Goal: Information Seeking & Learning: Find specific page/section

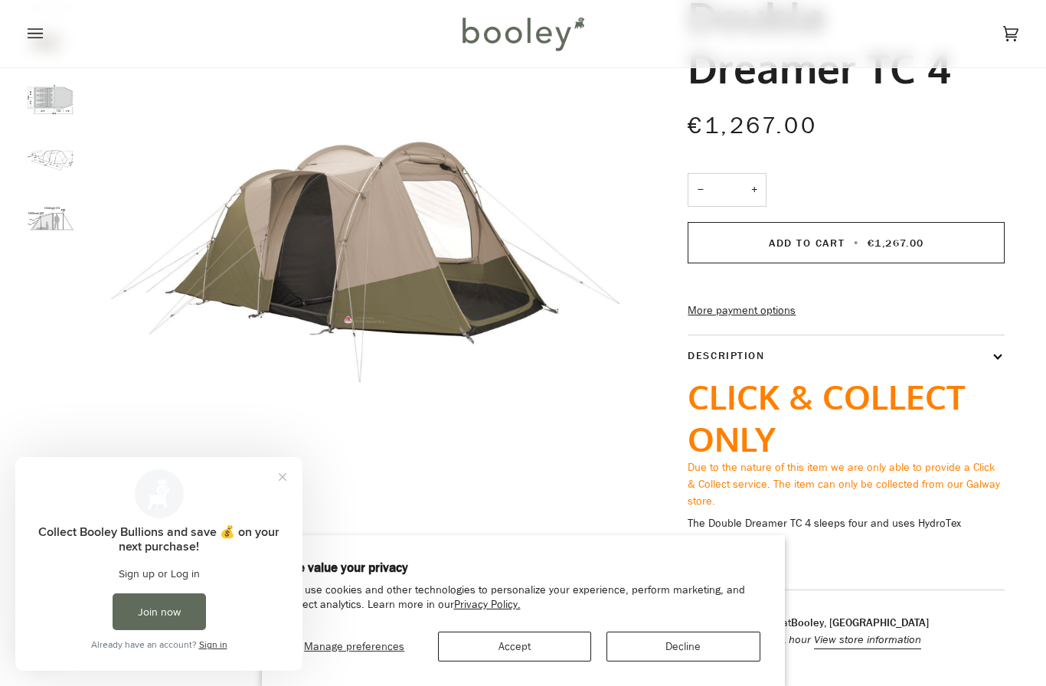
scroll to position [147, 0]
click at [54, 234] on img "Robens Double Dreamer TC 4 - Booley Galway" at bounding box center [51, 217] width 46 height 46
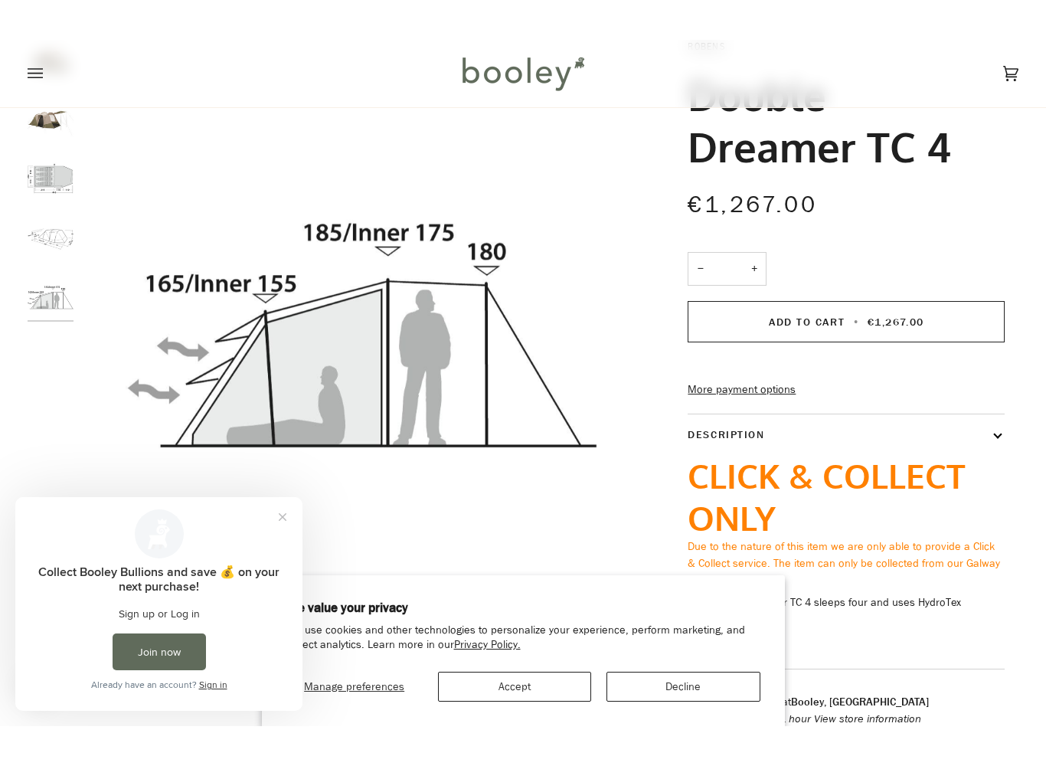
scroll to position [111, 0]
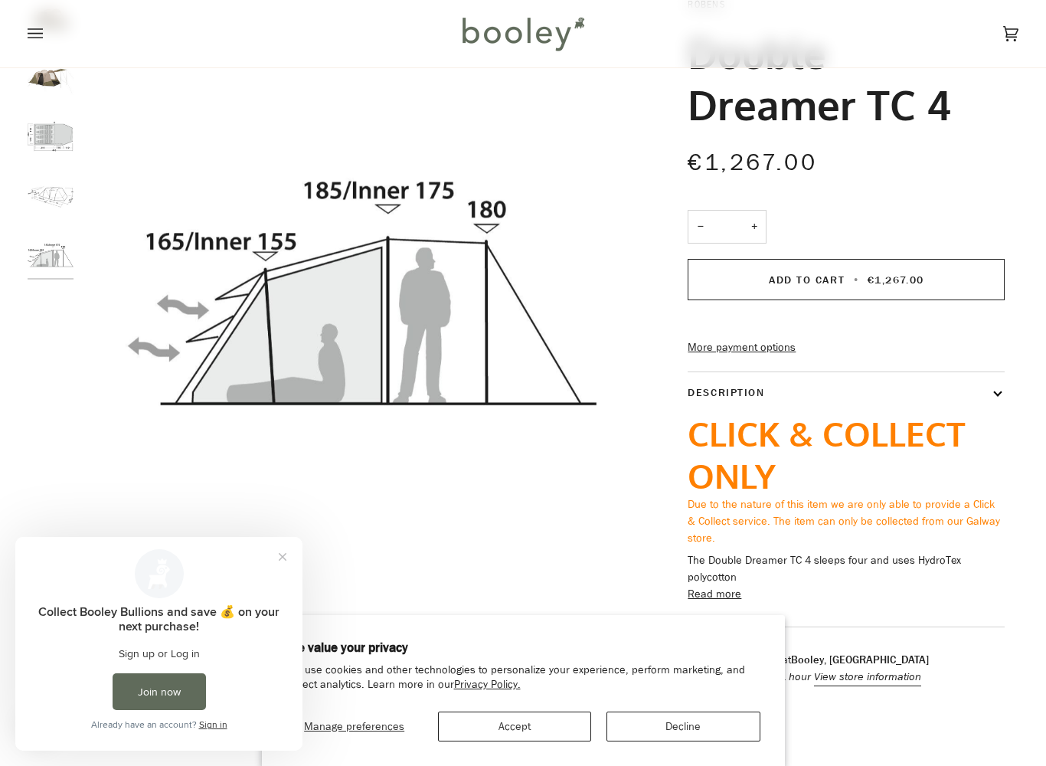
click at [51, 145] on img "Robens Double Dreamer TC 4 - Booley Galway" at bounding box center [51, 136] width 46 height 46
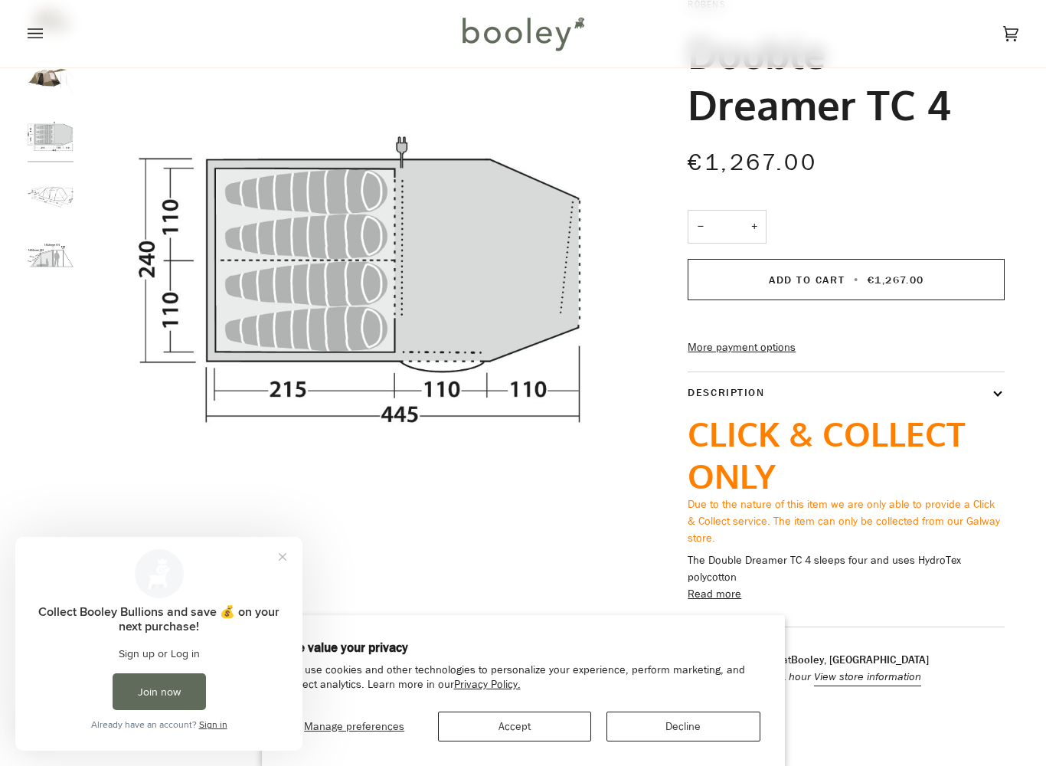
click at [47, 203] on img "Robens Double Dreamer TC 4 - Booley Galway" at bounding box center [51, 195] width 46 height 46
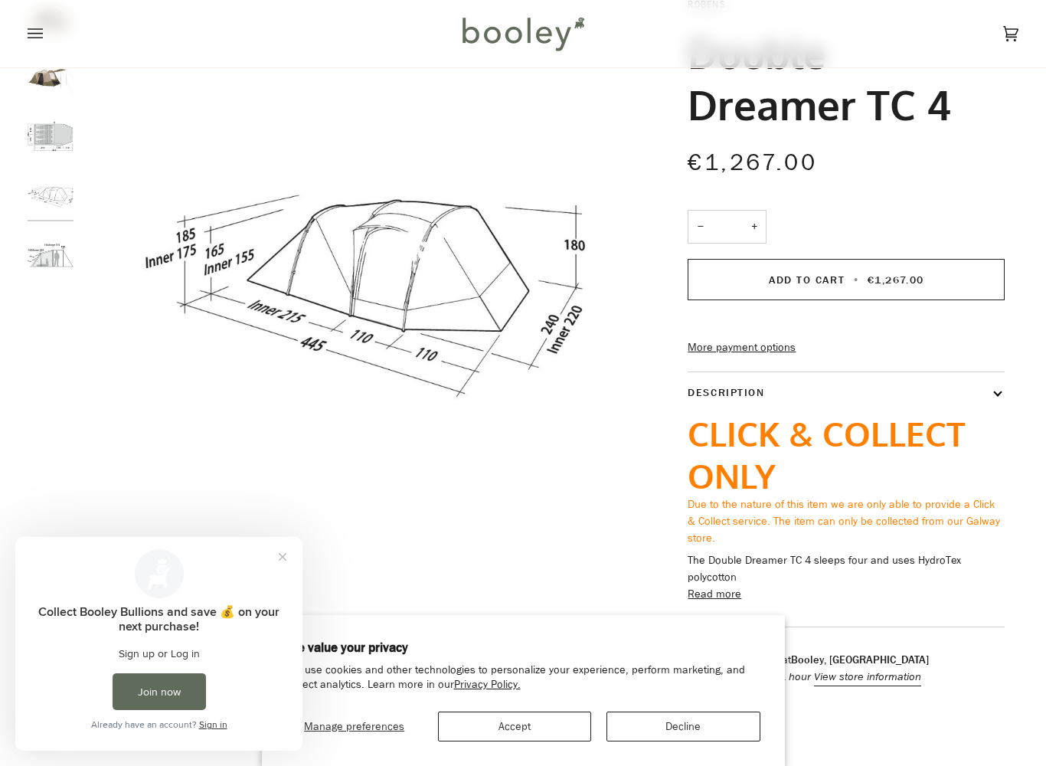
click at [58, 274] on img "Robens Double Dreamer TC 4 - Booley Galway" at bounding box center [51, 253] width 46 height 46
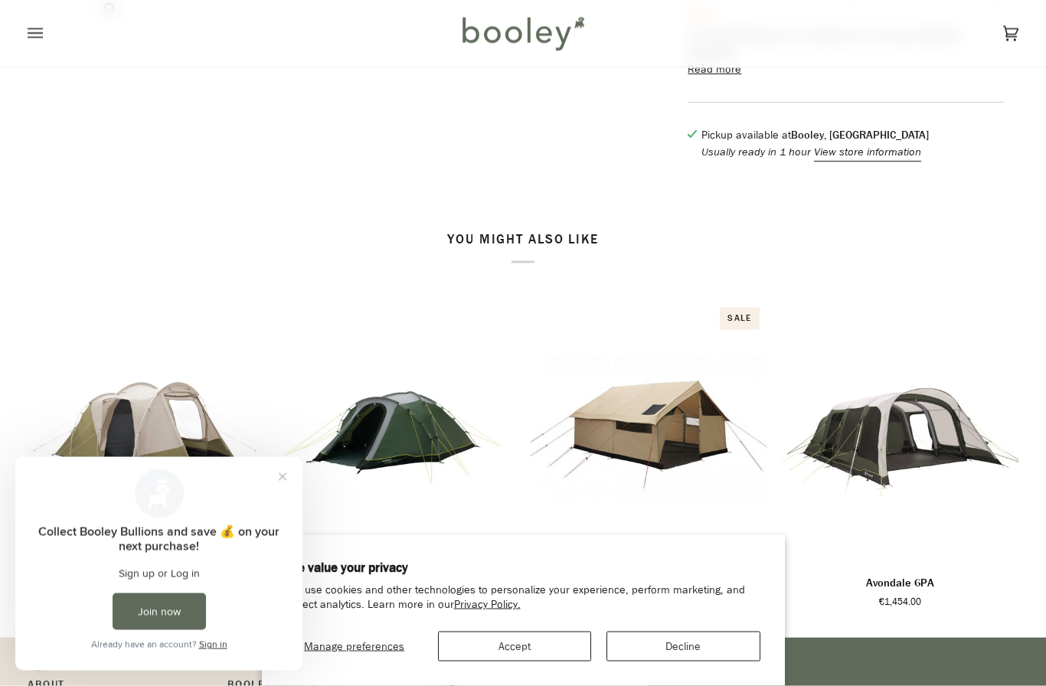
scroll to position [636, 0]
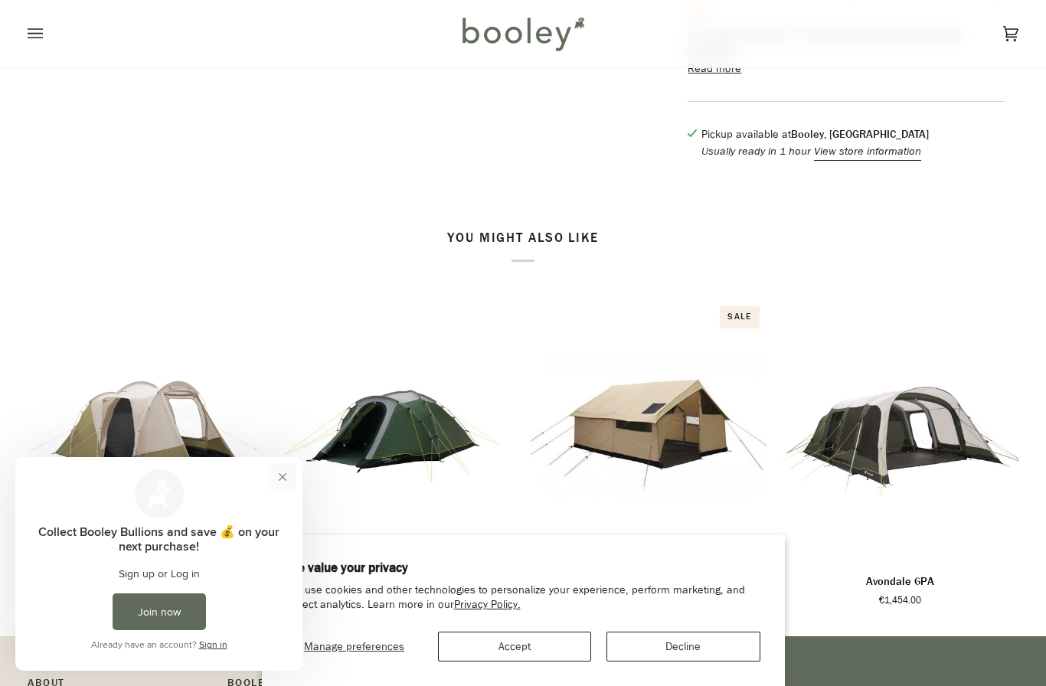
click at [279, 484] on button "Close prompt" at bounding box center [283, 477] width 28 height 28
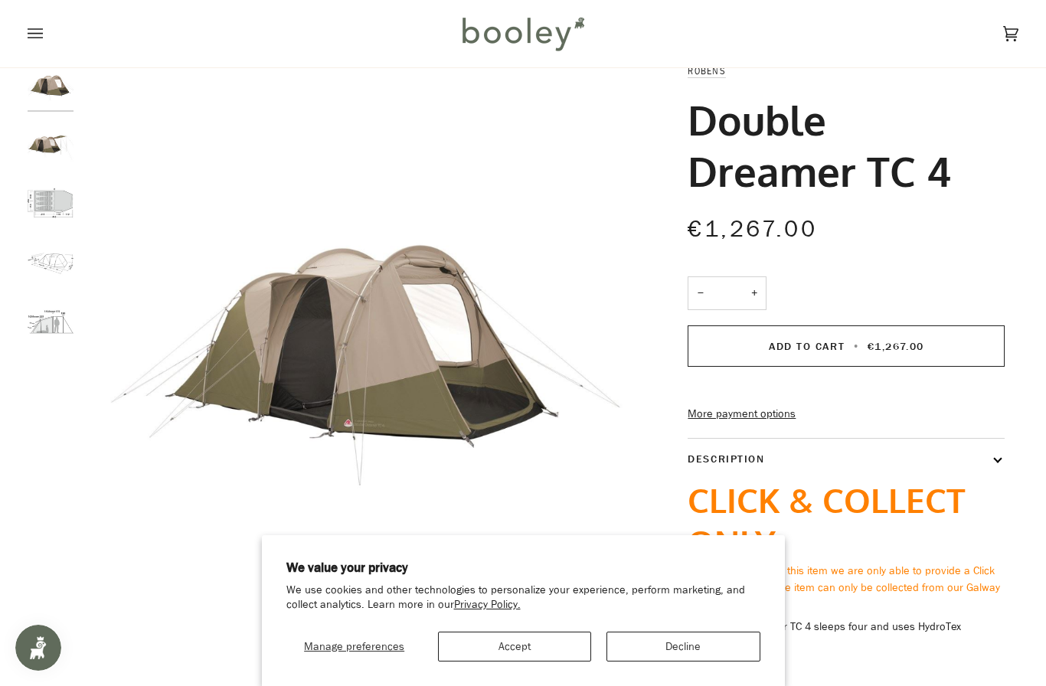
scroll to position [0, 0]
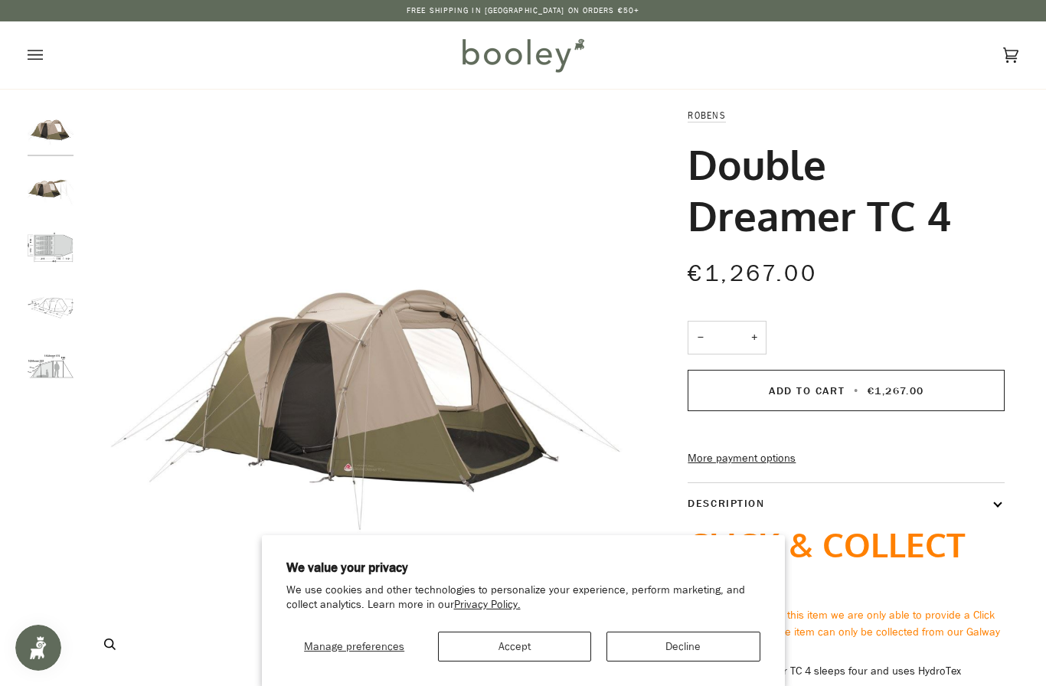
click at [116, 640] on button "Zoom" at bounding box center [109, 644] width 27 height 27
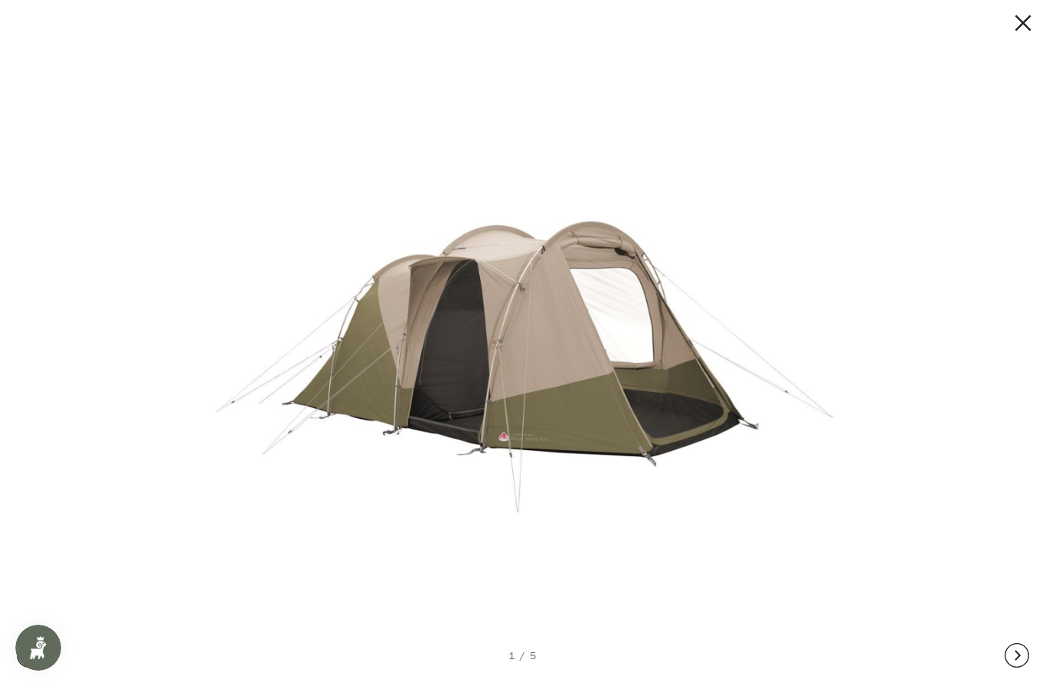
click at [1031, 24] on button at bounding box center [1009, 23] width 46 height 25
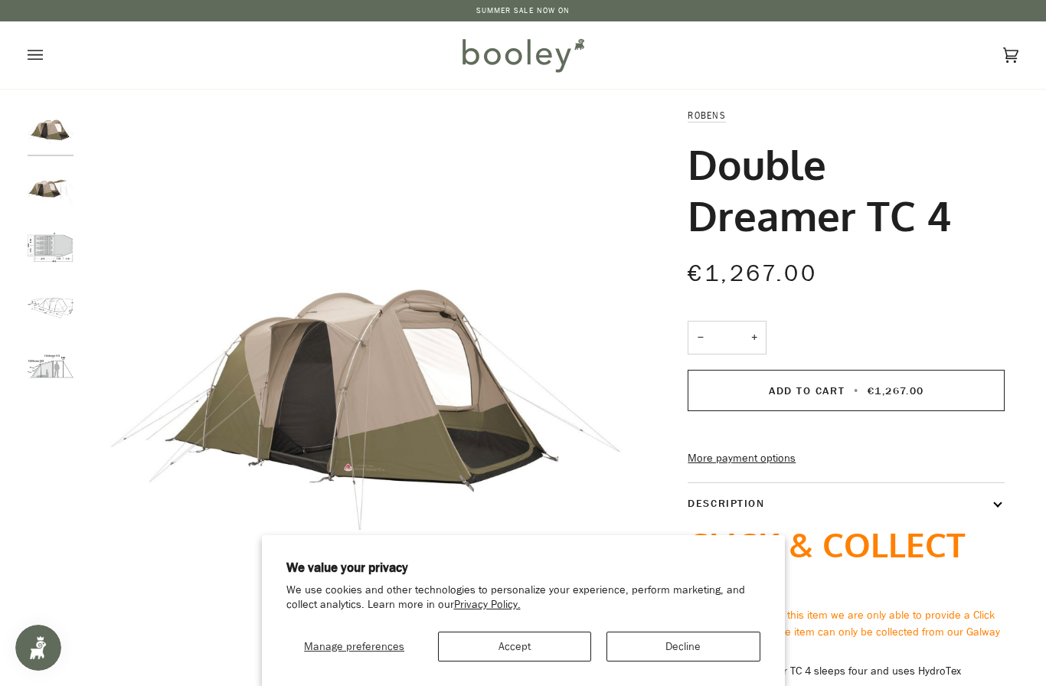
click at [526, 661] on button "Accept" at bounding box center [514, 647] width 153 height 30
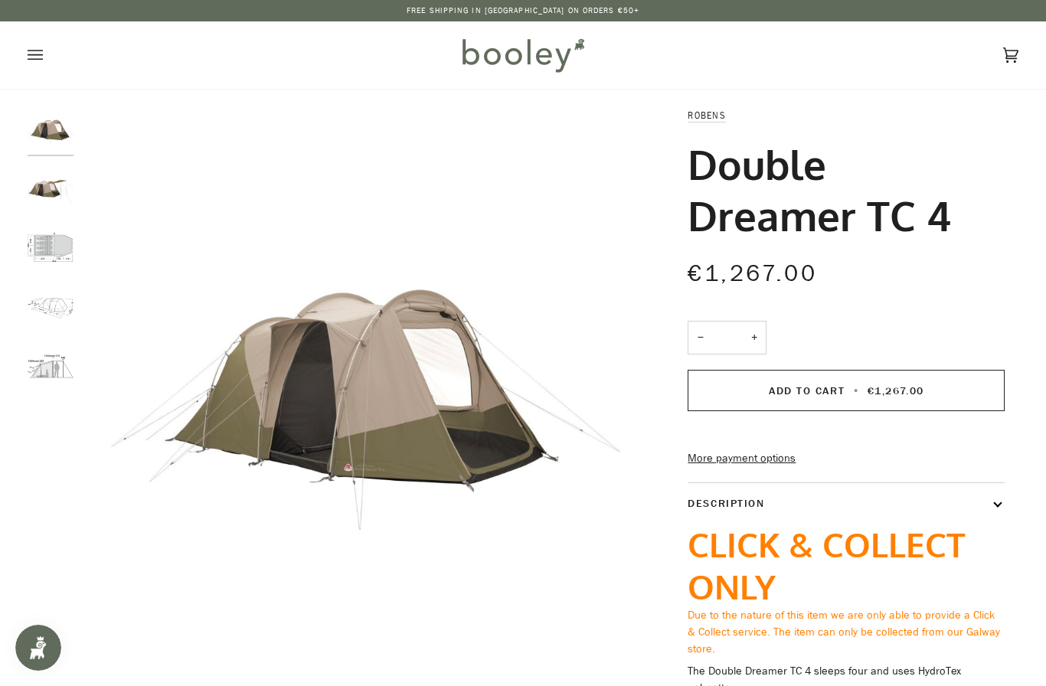
click at [45, 51] on button "Open menu" at bounding box center [51, 54] width 46 height 67
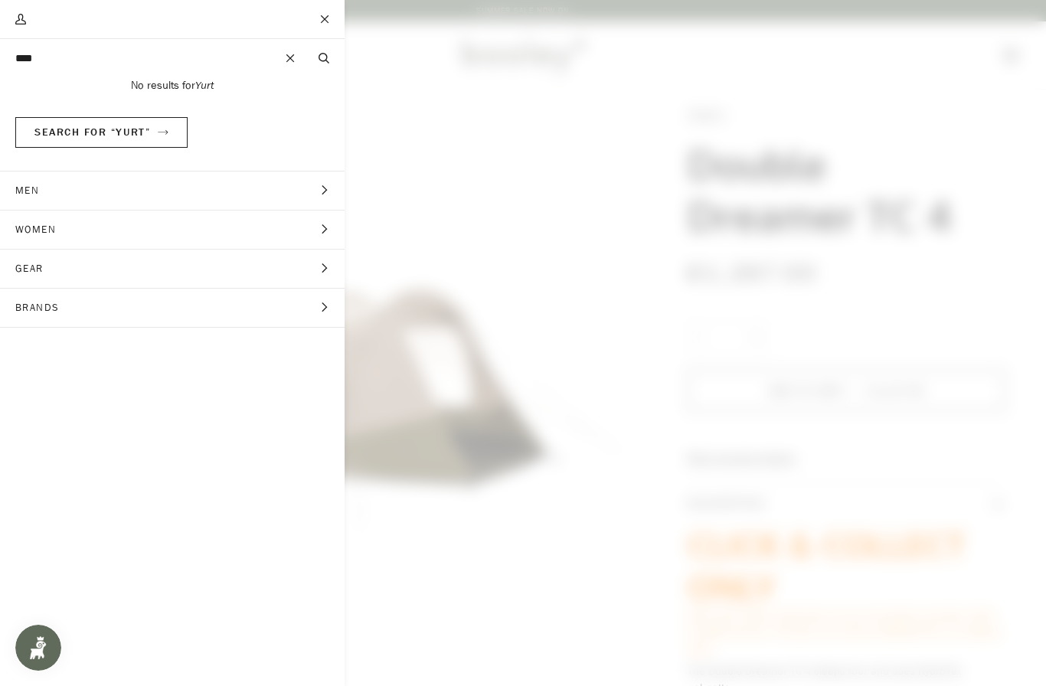
type input "****"
click at [323, 58] on button "Search" at bounding box center [323, 58] width 41 height 17
click at [321, 24] on button "Close" at bounding box center [325, 19] width 38 height 38
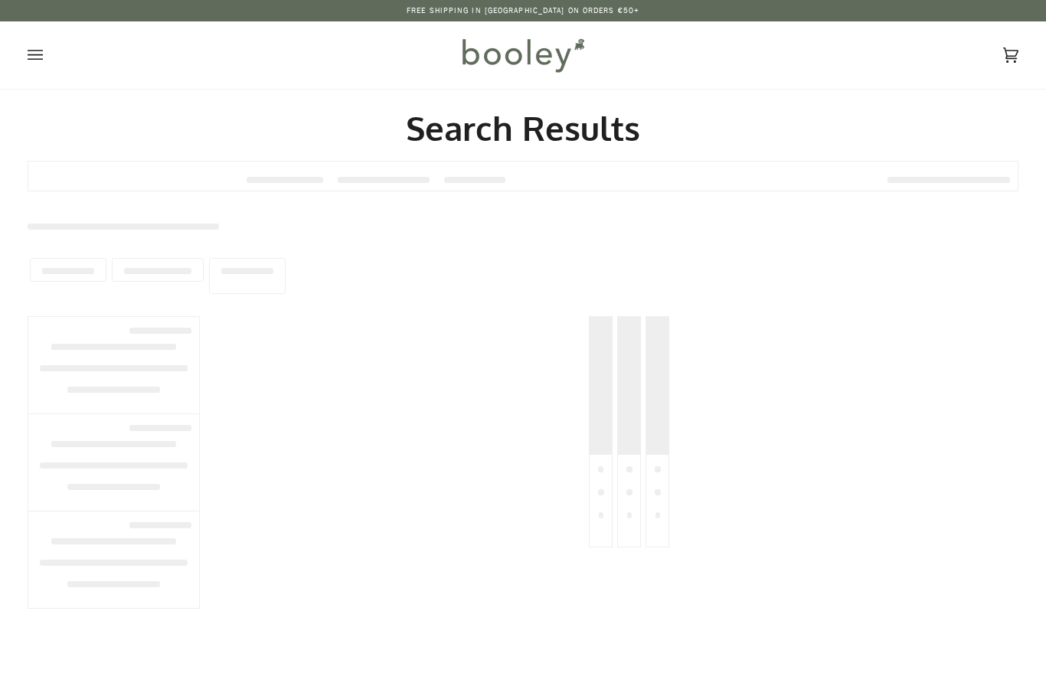
type input "****"
